Goal: Transaction & Acquisition: Download file/media

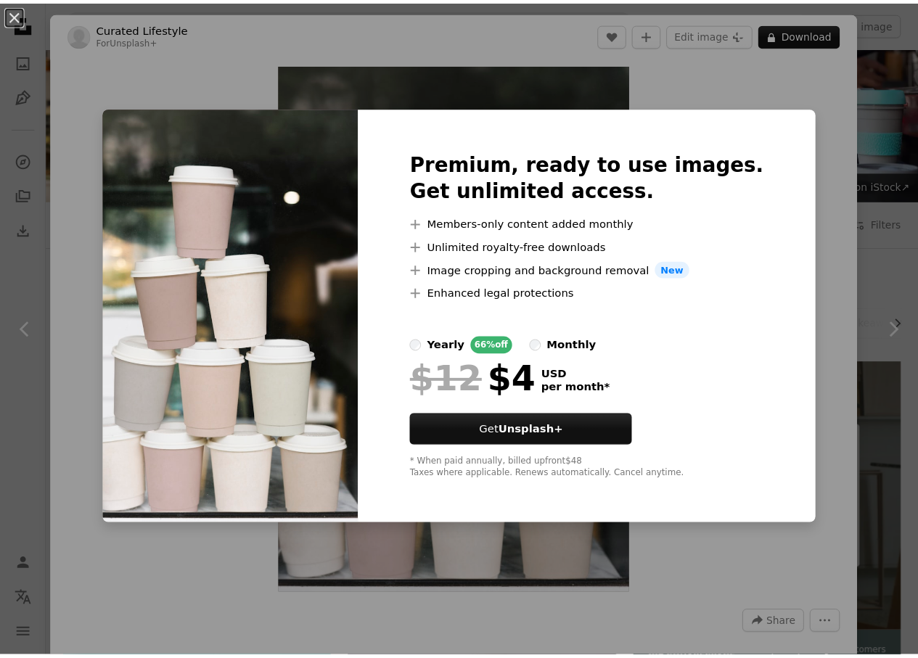
scroll to position [605, 0]
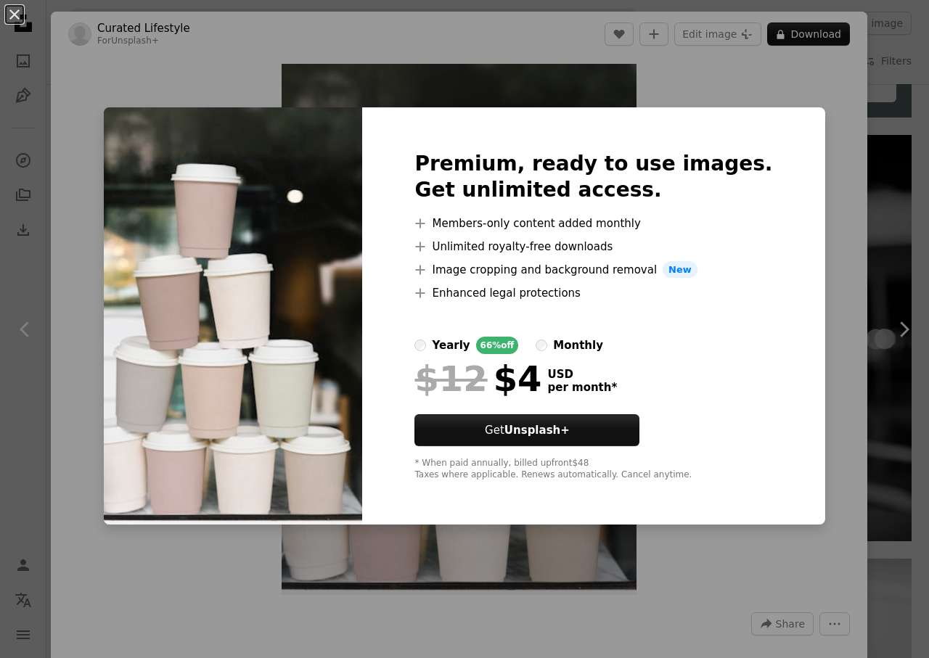
click at [876, 135] on div "An X shape Premium, ready to use images. Get unlimited access. A plus sign Memb…" at bounding box center [464, 329] width 929 height 658
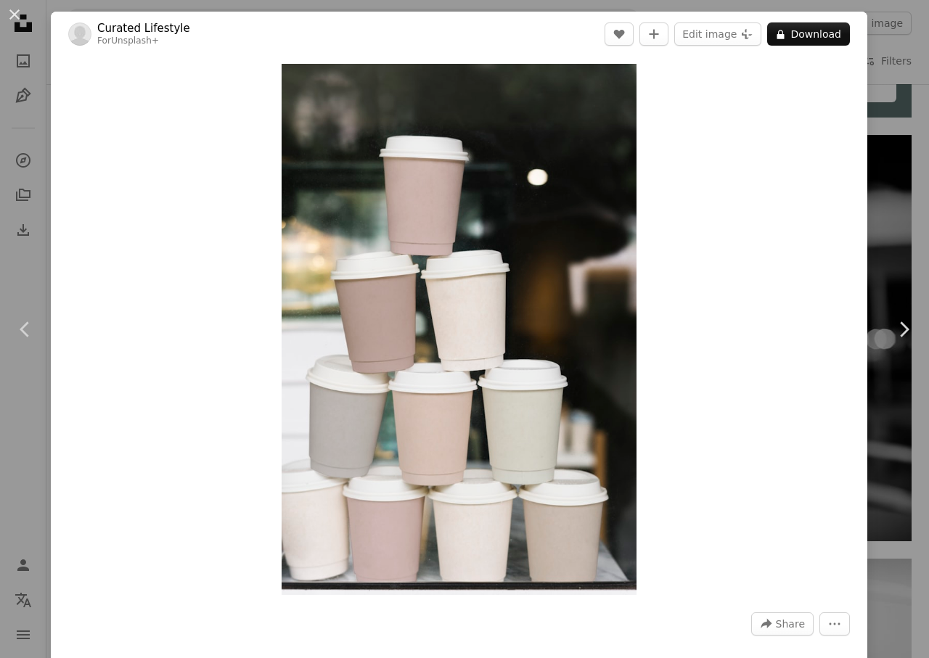
click at [876, 135] on div "An X shape Chevron left Chevron right Curated Lifestyle For Unsplash+ A heart A…" at bounding box center [464, 329] width 929 height 658
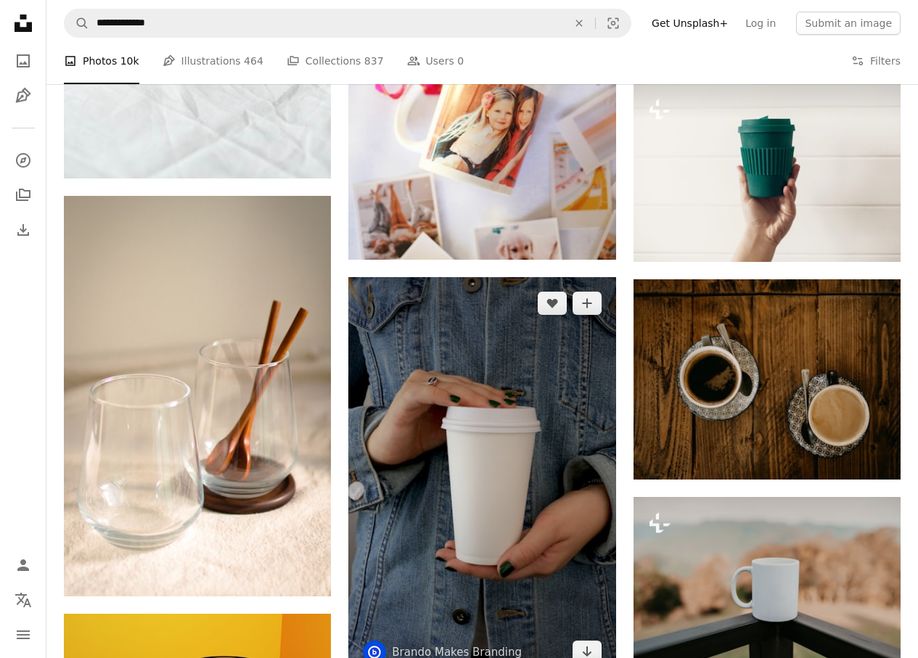
scroll to position [1693, 0]
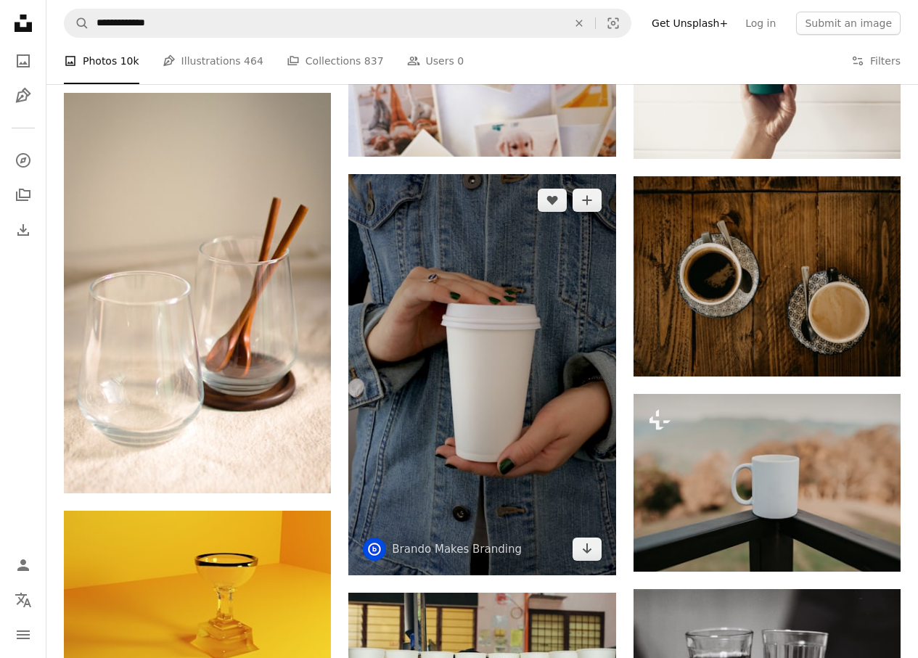
click at [462, 361] on img at bounding box center [481, 374] width 267 height 401
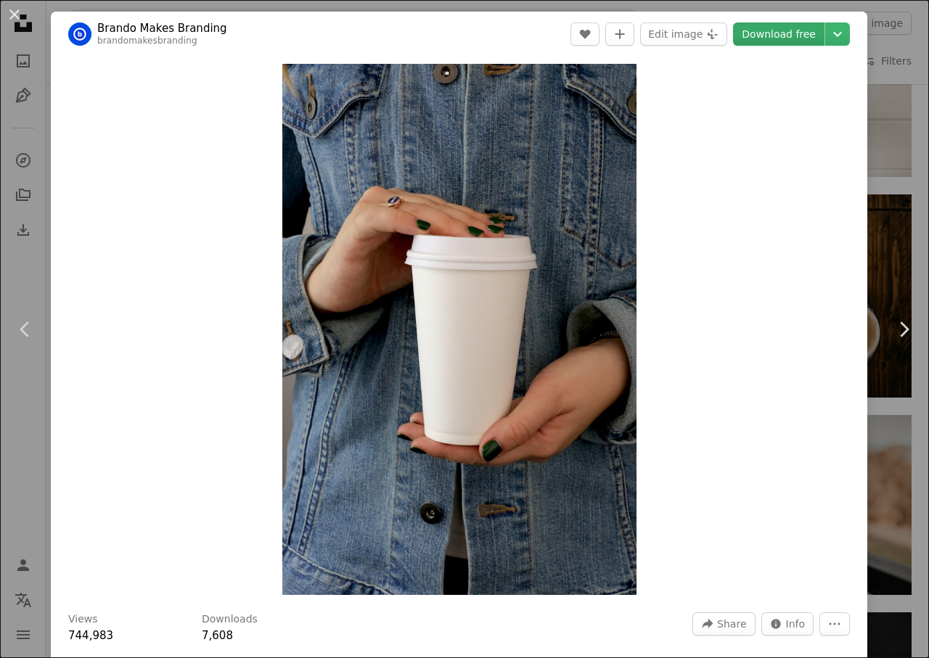
click at [756, 39] on link "Download free" at bounding box center [778, 34] width 91 height 23
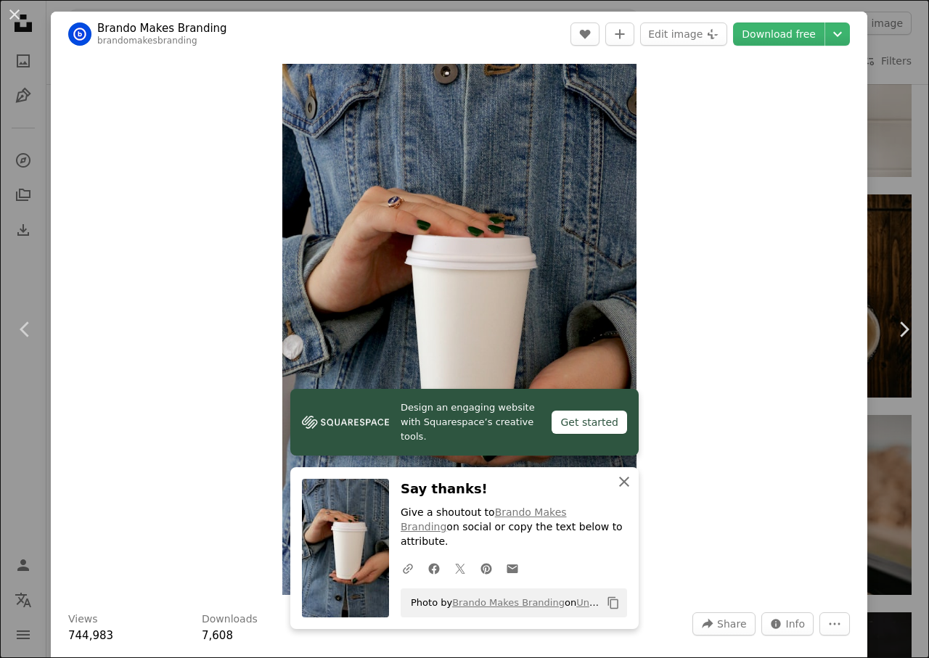
click at [623, 487] on icon "button" at bounding box center [624, 482] width 10 height 10
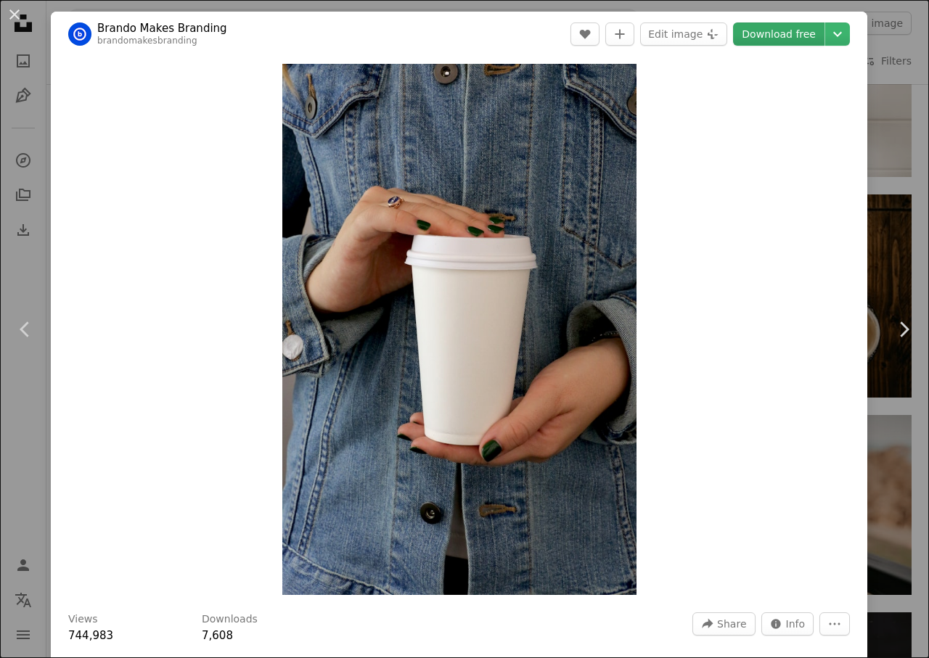
click at [761, 32] on link "Download free" at bounding box center [778, 34] width 91 height 23
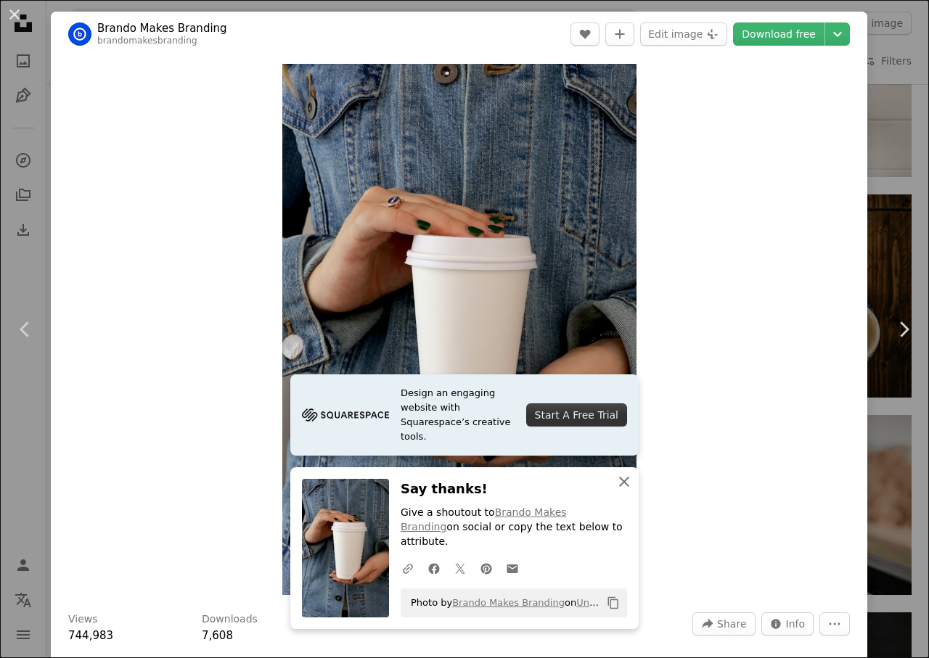
click at [623, 487] on icon "button" at bounding box center [624, 482] width 10 height 10
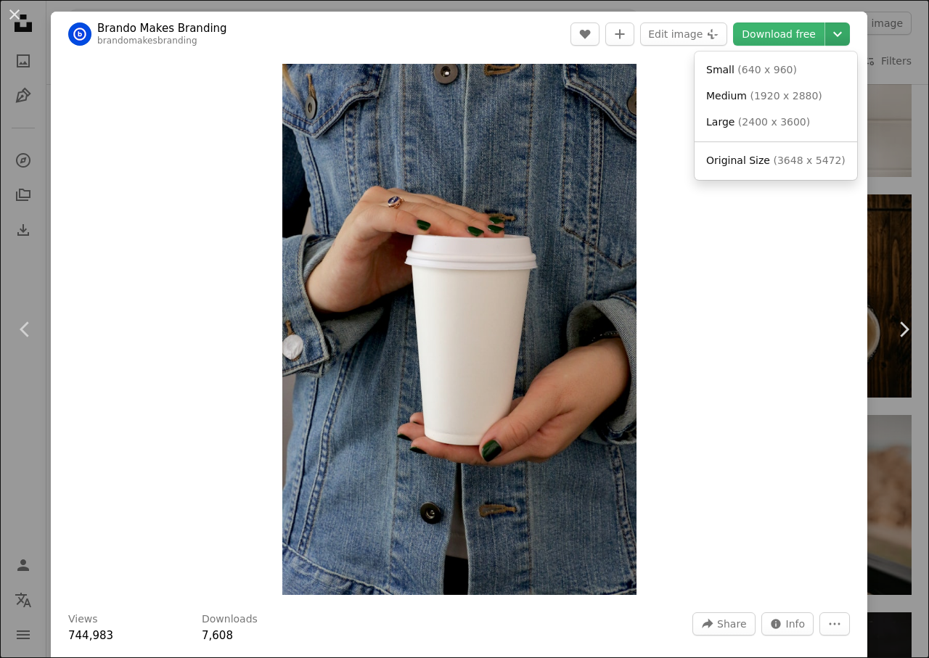
click at [826, 33] on icon "Chevron down" at bounding box center [837, 33] width 23 height 17
click at [803, 75] on link "Small ( 640 x 960 )" at bounding box center [775, 70] width 151 height 26
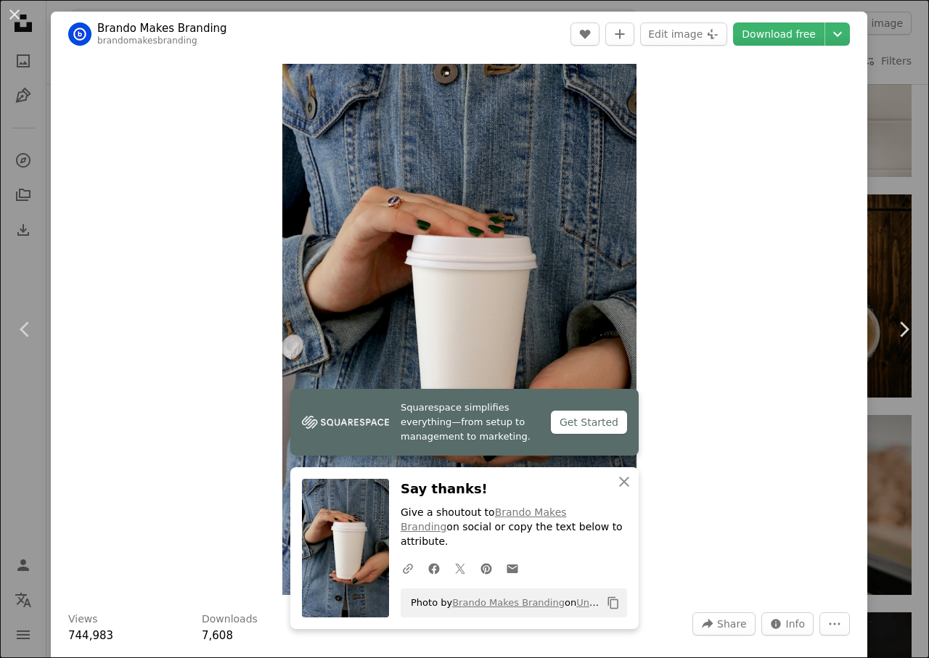
click at [592, 434] on div "Get Started" at bounding box center [589, 422] width 76 height 23
click at [890, 68] on div "An X shape Chevron left Chevron right [PERSON_NAME] Makes Branding brandomakesb…" at bounding box center [464, 329] width 929 height 658
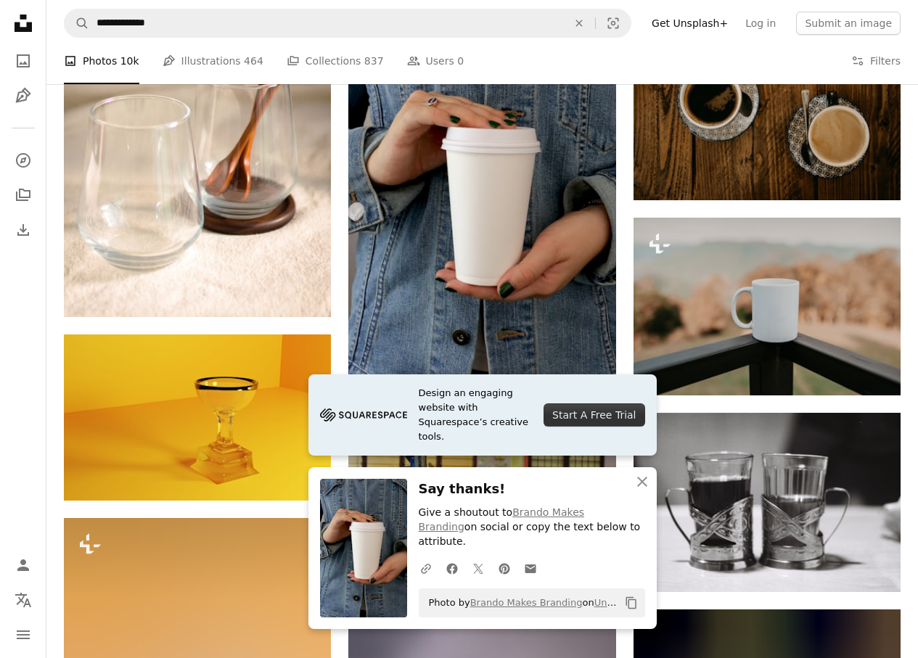
scroll to position [2056, 0]
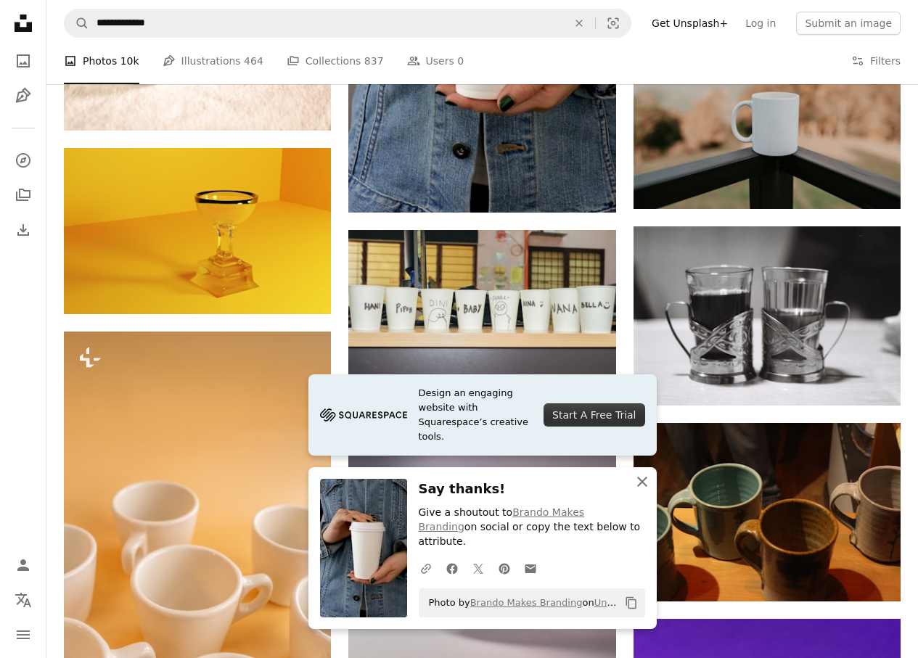
click at [647, 491] on icon "An X shape" at bounding box center [642, 481] width 17 height 17
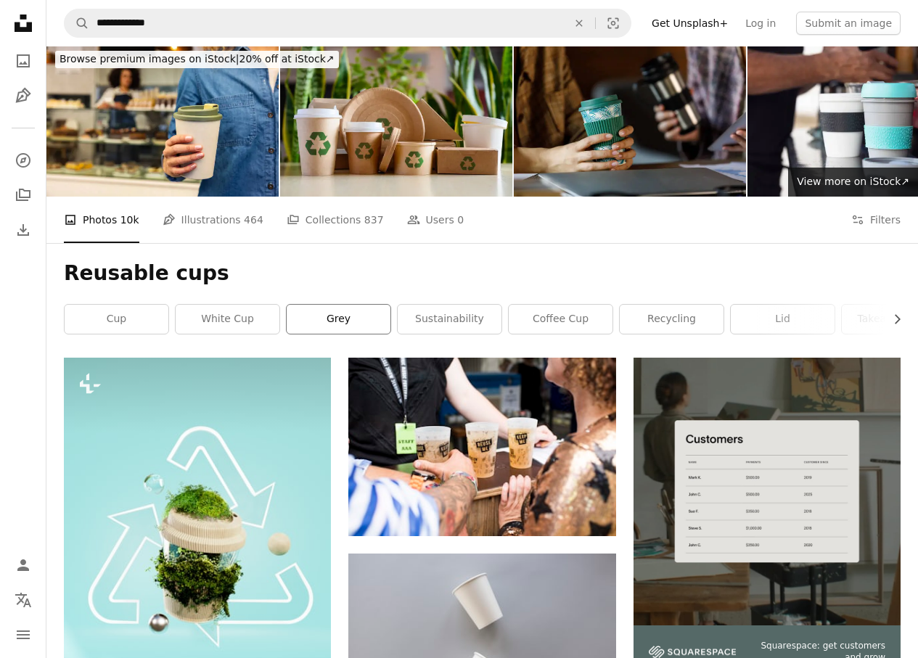
scroll to position [0, 0]
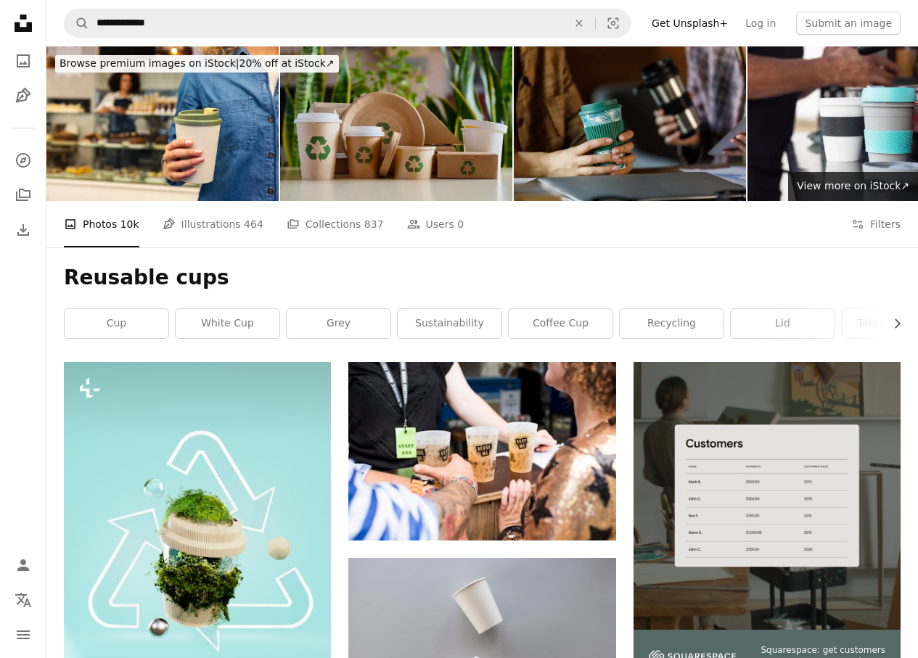
click at [394, 155] on img at bounding box center [396, 123] width 232 height 155
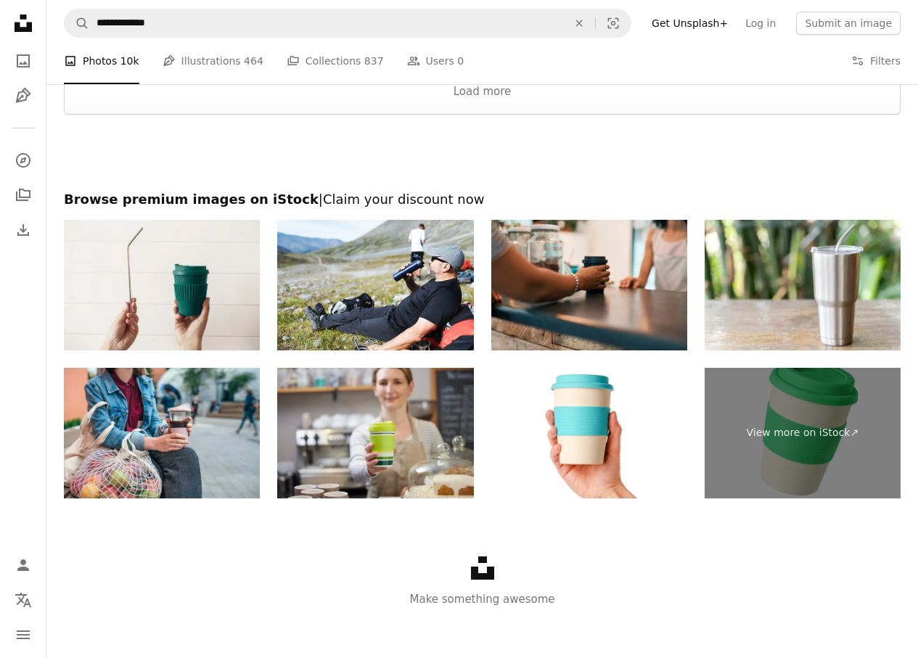
scroll to position [4659, 0]
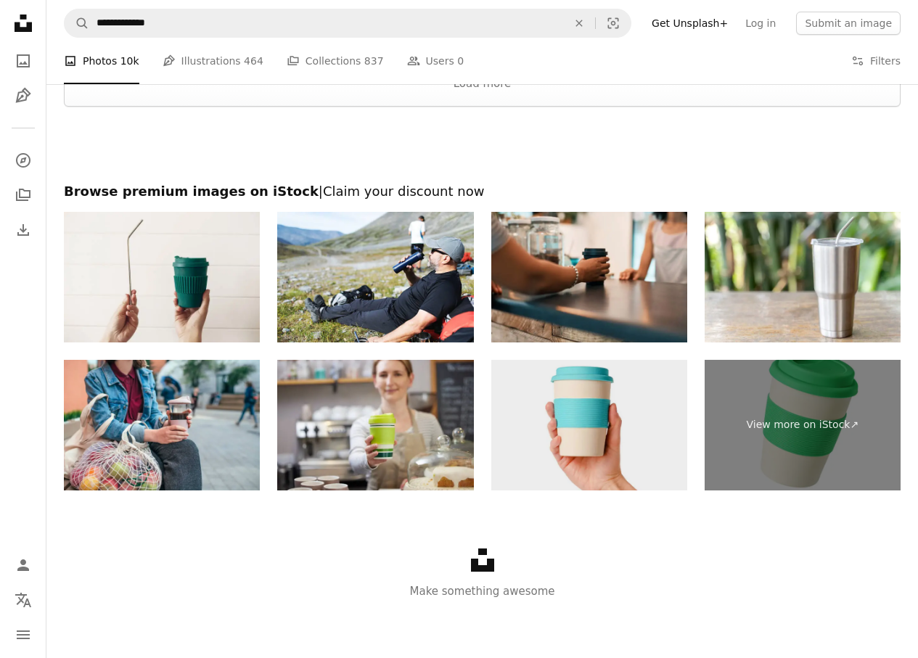
click at [587, 407] on img at bounding box center [589, 425] width 196 height 131
